Goal: Find specific page/section: Find specific page/section

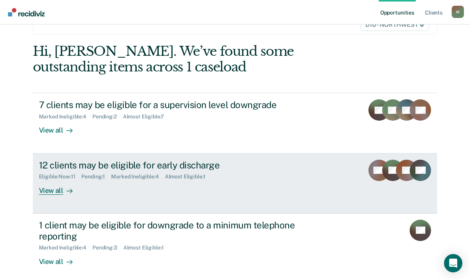
scroll to position [63, 0]
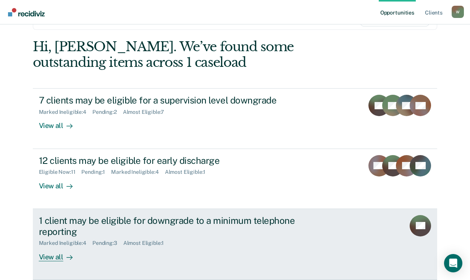
click at [50, 255] on div "View all" at bounding box center [60, 253] width 43 height 15
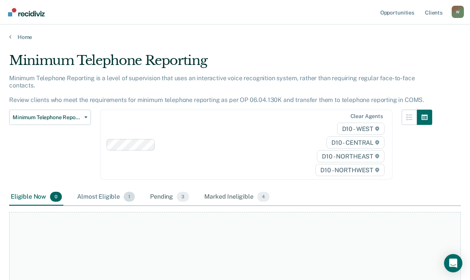
click at [110, 196] on div "Almost Eligible 1" at bounding box center [106, 197] width 61 height 17
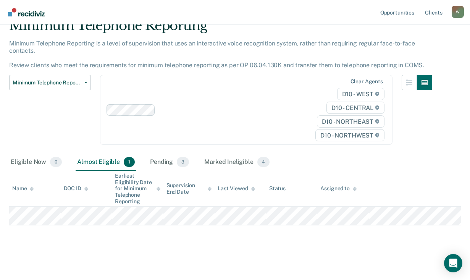
scroll to position [35, 0]
click at [156, 163] on div "Pending 3" at bounding box center [170, 162] width 42 height 17
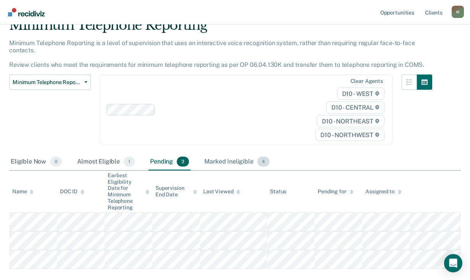
click at [216, 163] on div "Marked Ineligible 4" at bounding box center [237, 162] width 68 height 17
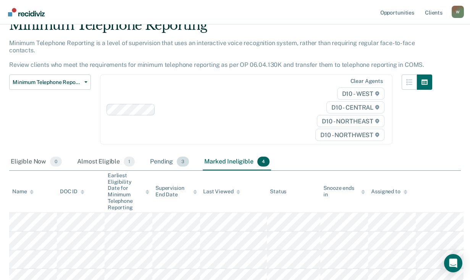
click at [171, 164] on div "Pending 3" at bounding box center [170, 162] width 42 height 17
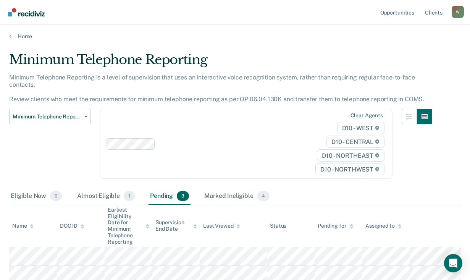
scroll to position [0, 0]
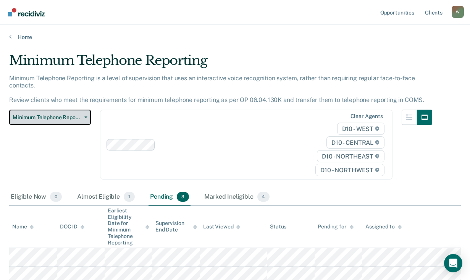
click at [86, 121] on button "Minimum Telephone Reporting" at bounding box center [50, 117] width 82 height 15
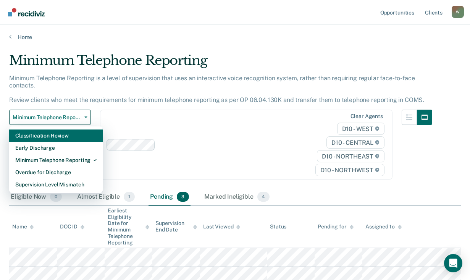
click at [51, 134] on div "Classification Review" at bounding box center [55, 136] width 81 height 12
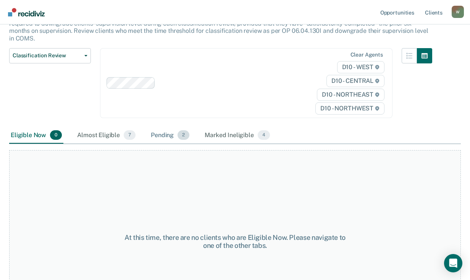
click at [167, 127] on div "Pending 2" at bounding box center [170, 135] width 42 height 17
